Goal: Check status: Check status

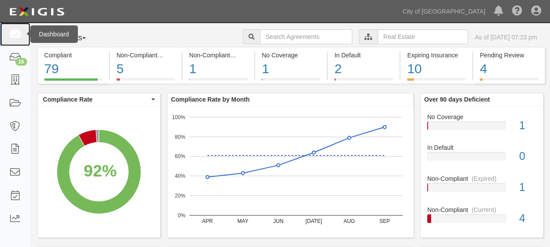
click at [19, 32] on icon at bounding box center [15, 34] width 12 height 10
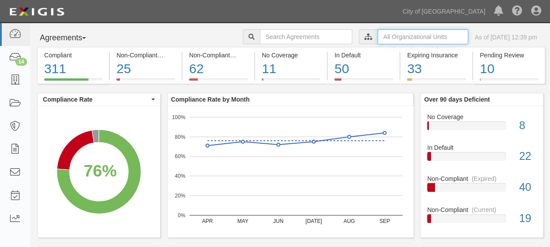
click at [392, 36] on input "text" at bounding box center [423, 36] width 91 height 15
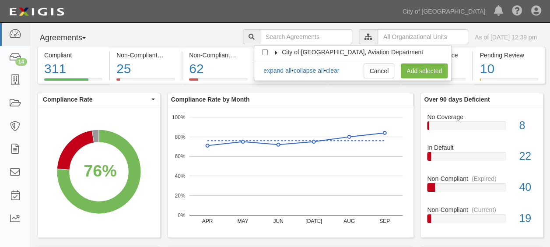
click at [276, 51] on icon at bounding box center [276, 53] width 6 height 4
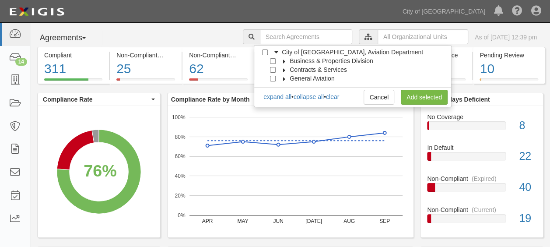
click at [285, 59] on icon at bounding box center [284, 61] width 6 height 4
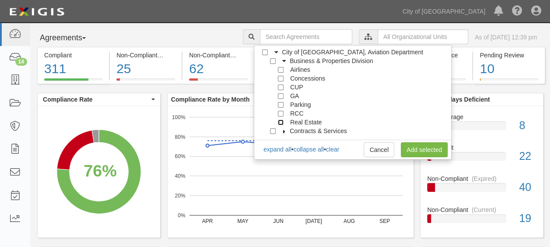
click at [281, 122] on input "Real Estate" at bounding box center [281, 122] width 6 height 6
checkbox input "true"
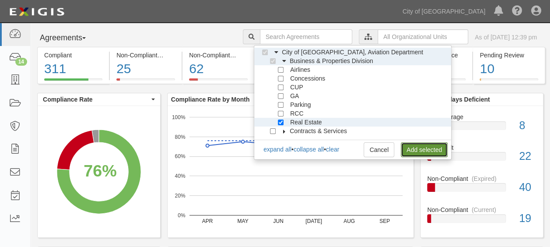
click at [413, 147] on link "Add selected" at bounding box center [424, 149] width 47 height 15
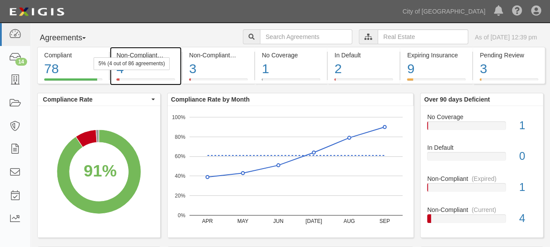
click at [154, 77] on div "4" at bounding box center [145, 68] width 59 height 19
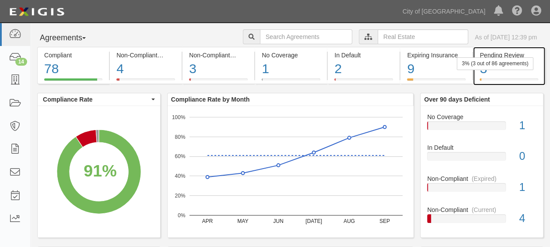
click at [490, 73] on div "3" at bounding box center [508, 68] width 58 height 19
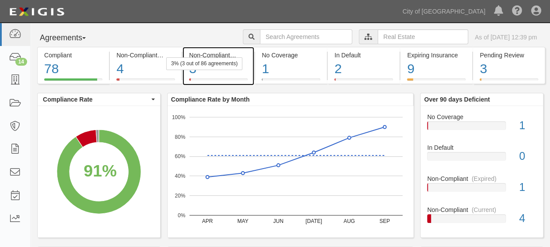
click at [206, 61] on div "3% (3 out of 86 agreements)" at bounding box center [204, 63] width 76 height 13
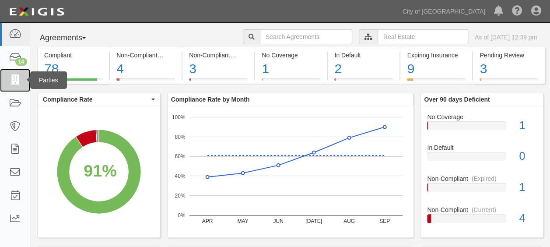
click at [17, 85] on icon at bounding box center [15, 80] width 12 height 10
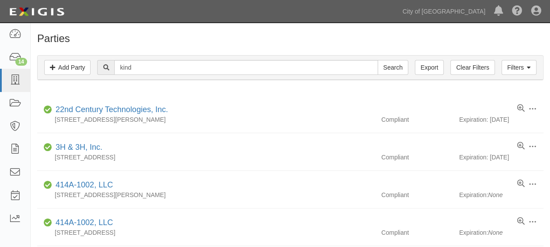
type input "KIND HOSPITALITY"
click at [399, 60] on input "Search" at bounding box center [393, 67] width 31 height 15
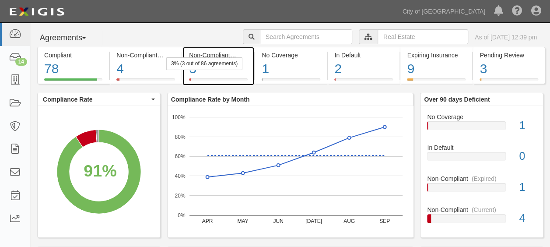
click at [200, 61] on div "3% (3 out of 86 agreements)" at bounding box center [204, 63] width 76 height 13
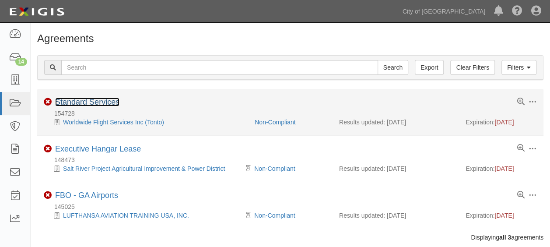
click at [90, 99] on link "Standard Services" at bounding box center [87, 102] width 64 height 9
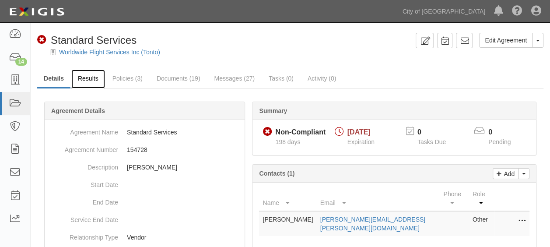
click at [84, 75] on link "Results" at bounding box center [88, 79] width 34 height 19
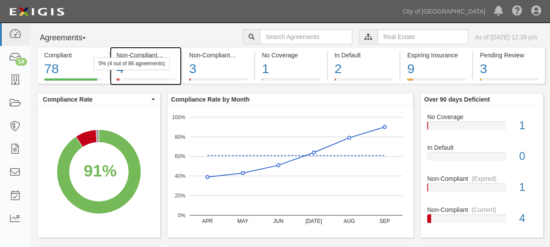
click at [136, 67] on div "5% (4 out of 86 agreements)" at bounding box center [132, 63] width 76 height 13
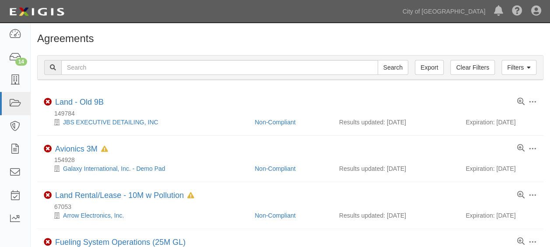
click at [543, 83] on div "Filters Clear Filters Export Search Filters Compliance Status Compliant Non-Com…" at bounding box center [290, 69] width 519 height 40
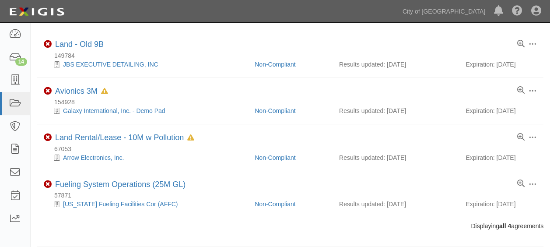
scroll to position [59, 0]
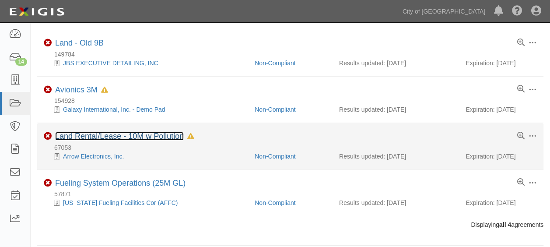
click at [109, 139] on link "Land Rental/Lease - 10M w Pollution" at bounding box center [119, 136] width 129 height 9
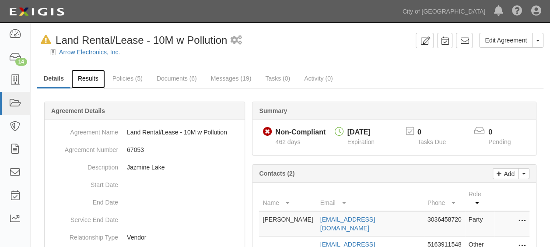
click at [98, 78] on link "Results" at bounding box center [88, 79] width 34 height 19
